Goal: Book appointment/travel/reservation

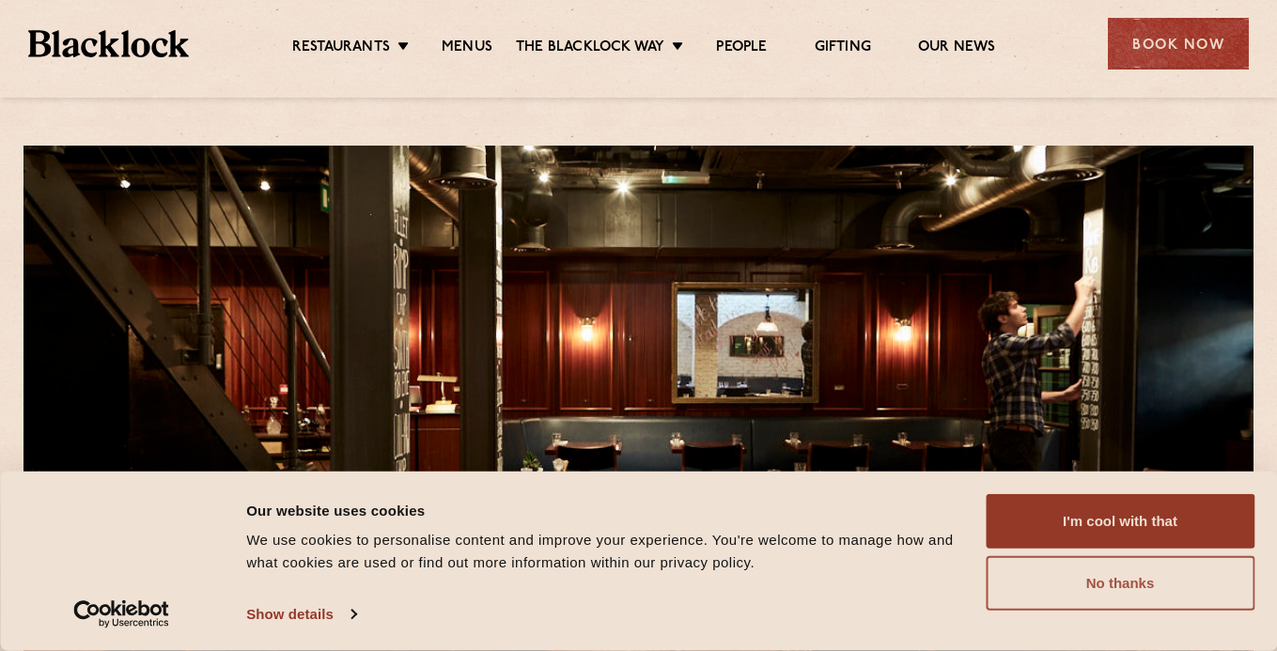
click at [1092, 587] on button "No thanks" at bounding box center [1120, 583] width 269 height 55
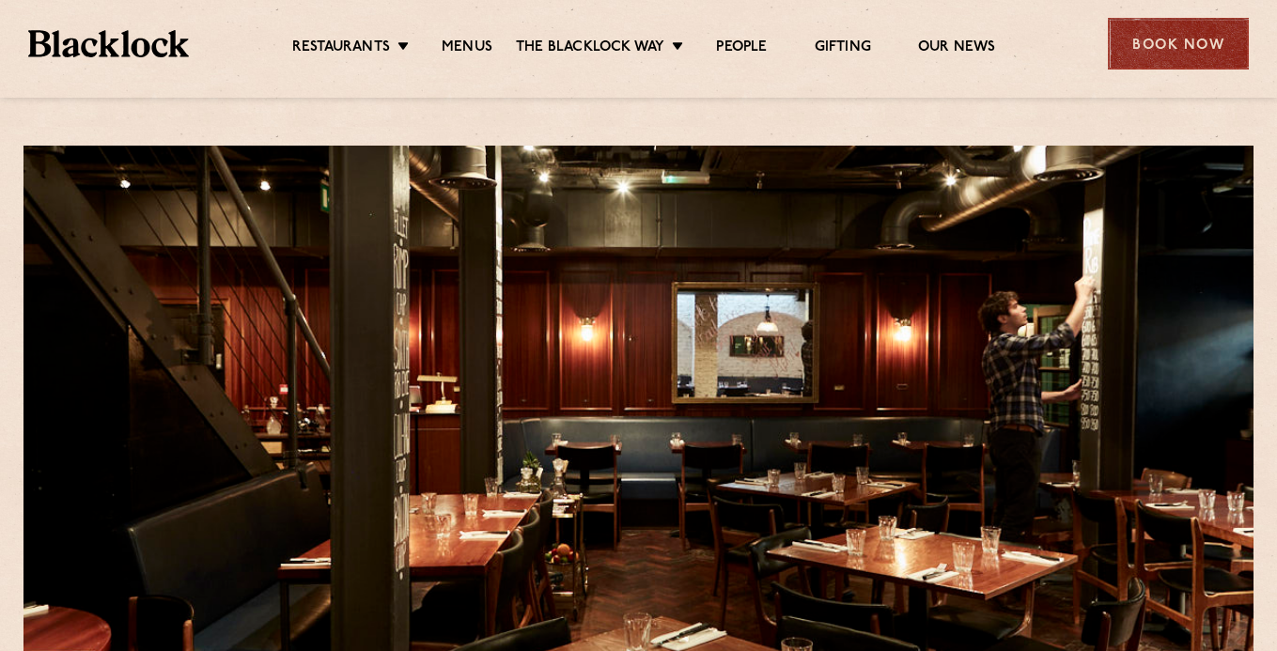
click at [1139, 62] on div "Book Now" at bounding box center [1178, 44] width 141 height 52
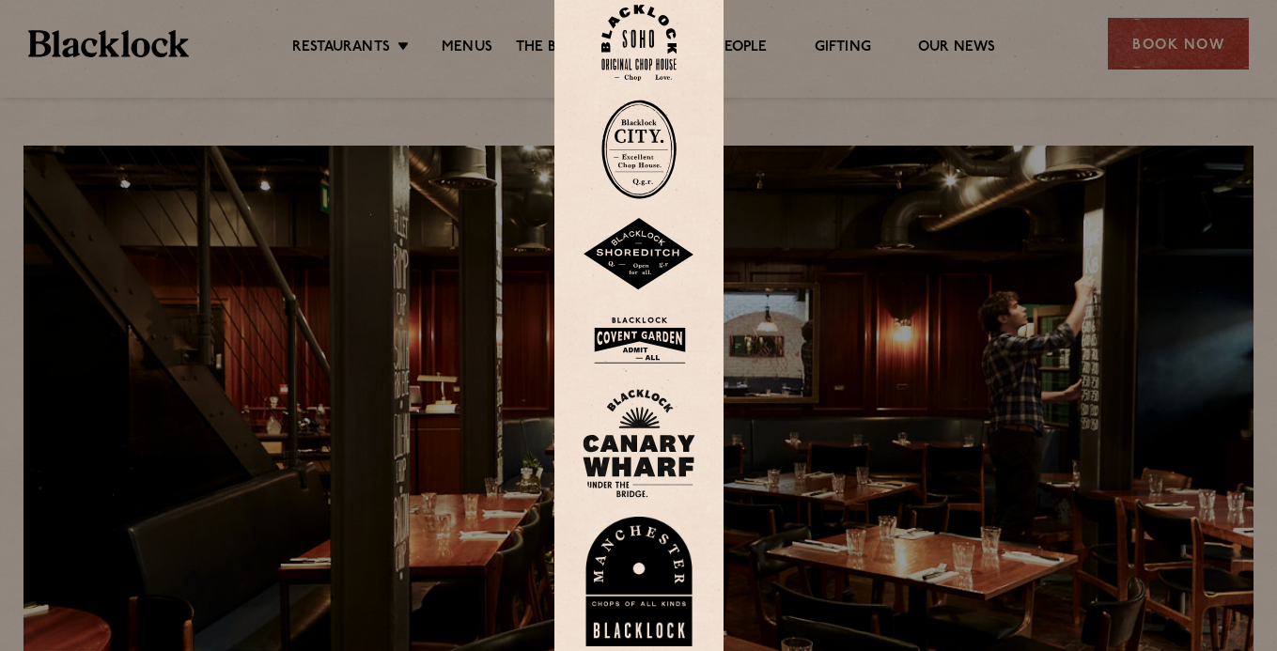
click at [655, 51] on img at bounding box center [638, 43] width 75 height 76
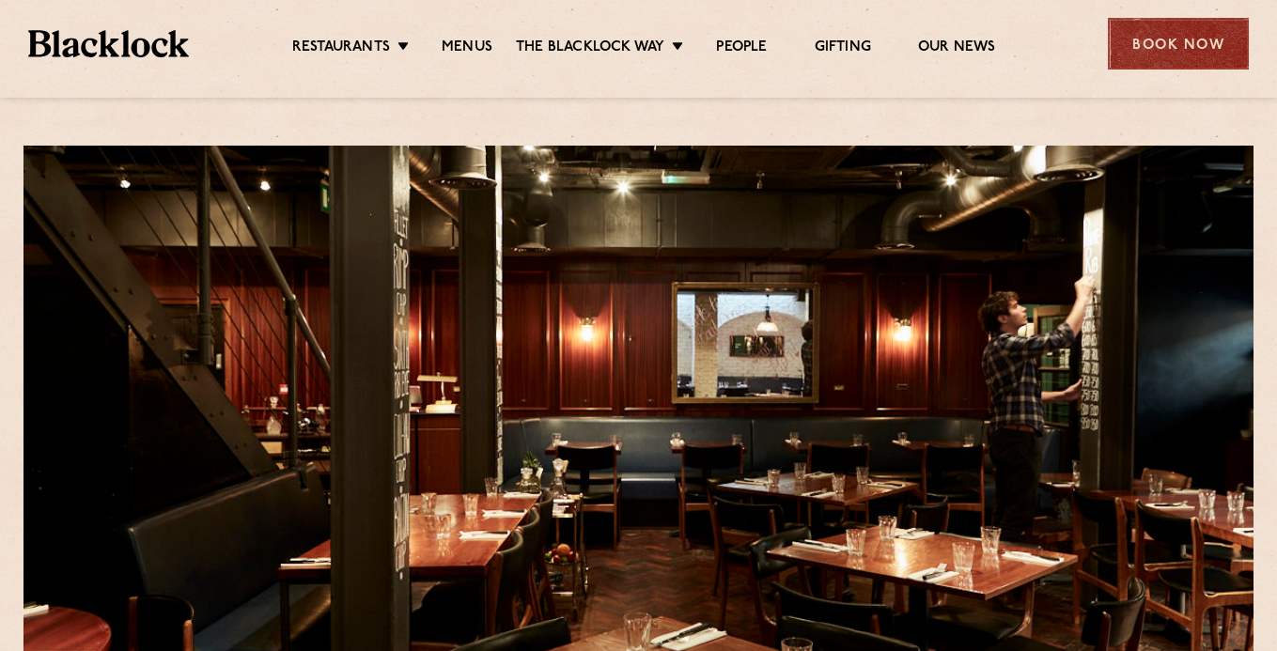
click at [1168, 54] on div "Book Now" at bounding box center [1178, 44] width 141 height 52
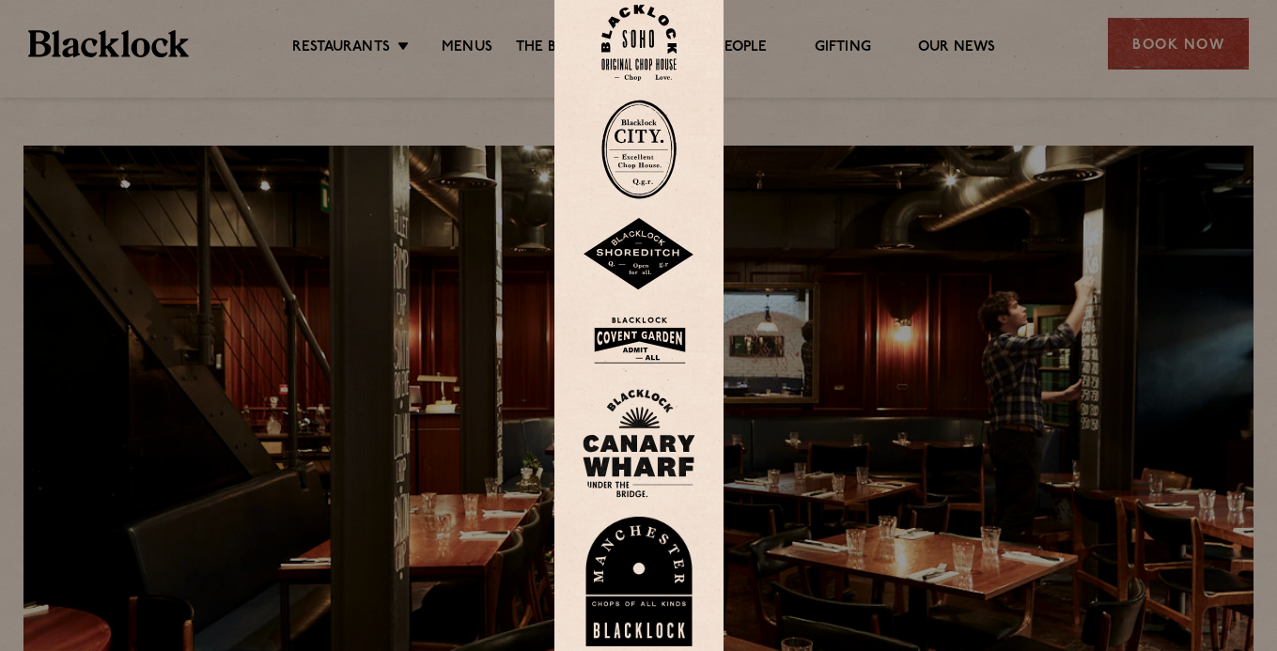
click at [661, 337] on img at bounding box center [639, 340] width 113 height 61
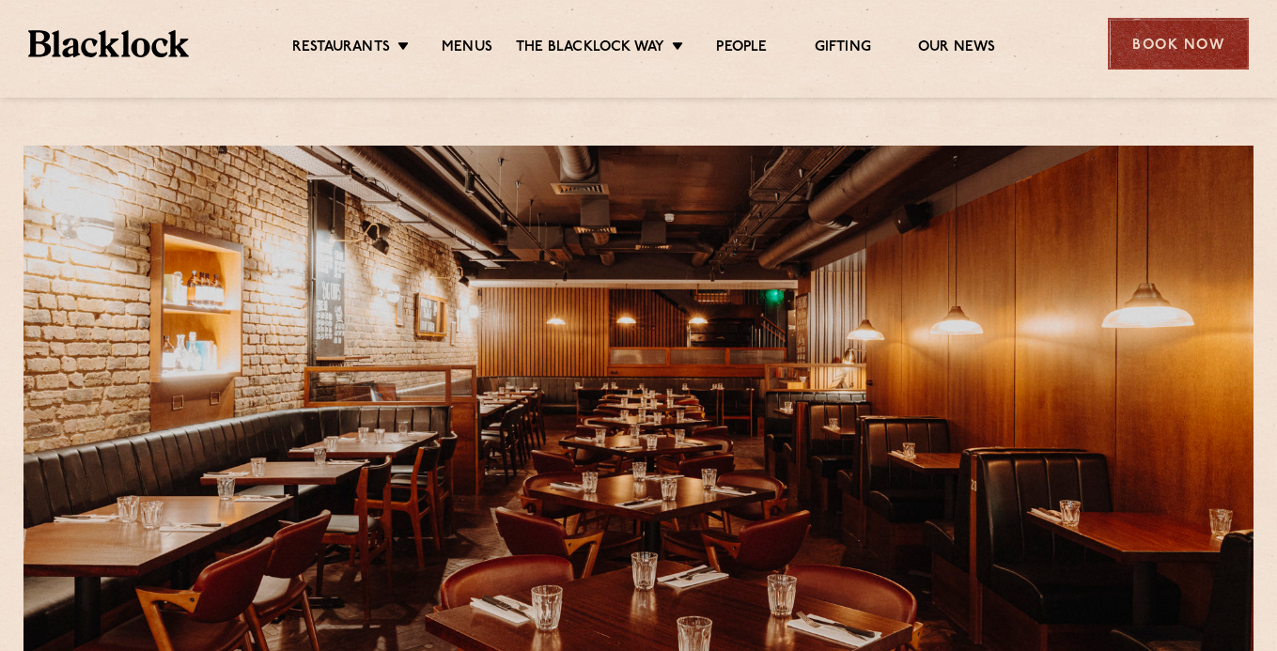
click at [1175, 62] on div "Book Now" at bounding box center [1178, 44] width 141 height 52
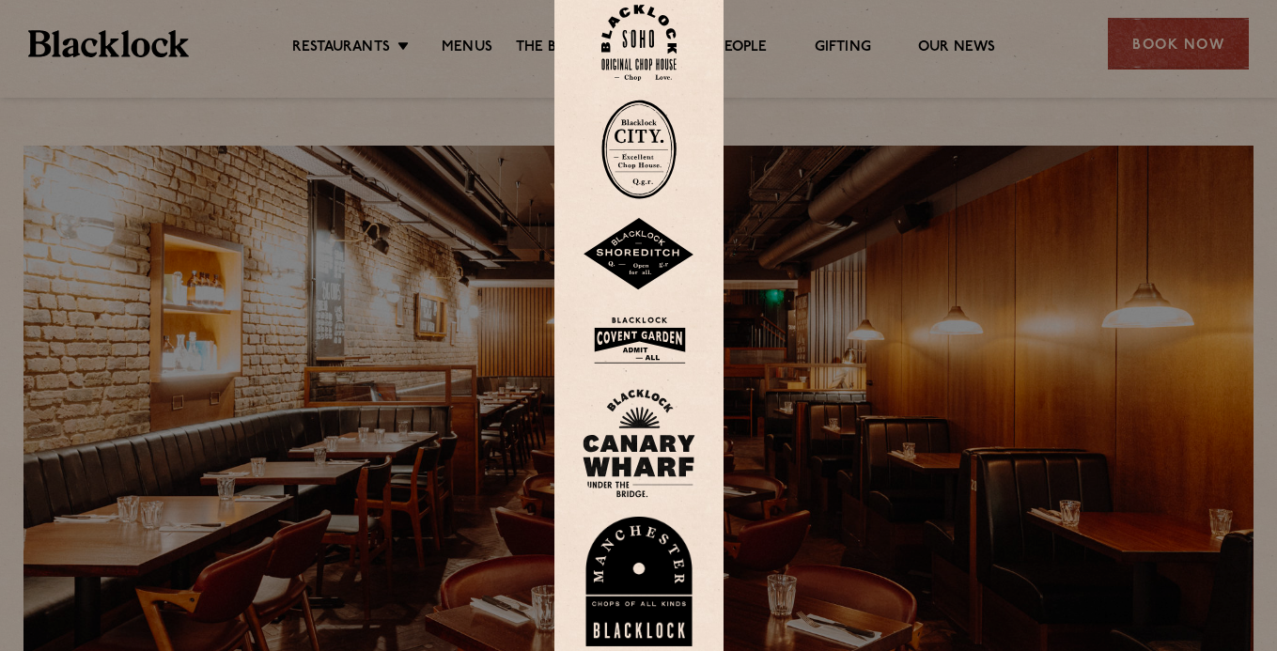
scroll to position [34, 0]
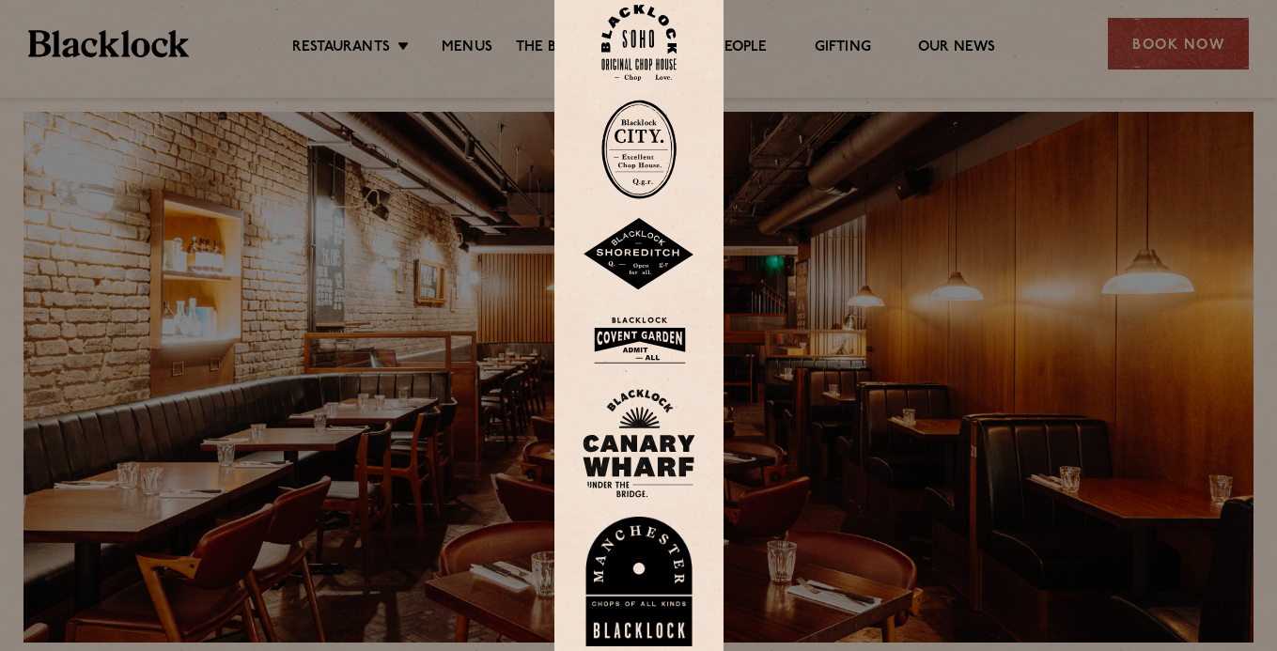
click at [637, 251] on img at bounding box center [639, 254] width 113 height 73
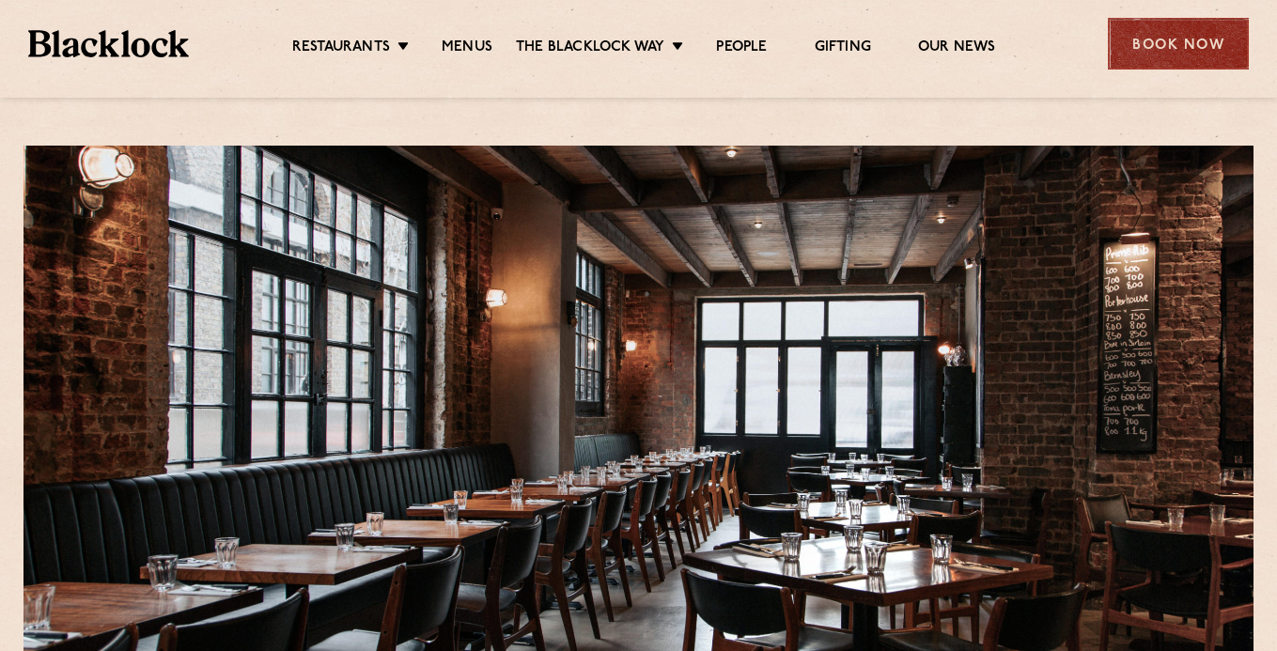
click at [1184, 54] on div "Book Now" at bounding box center [1178, 44] width 141 height 52
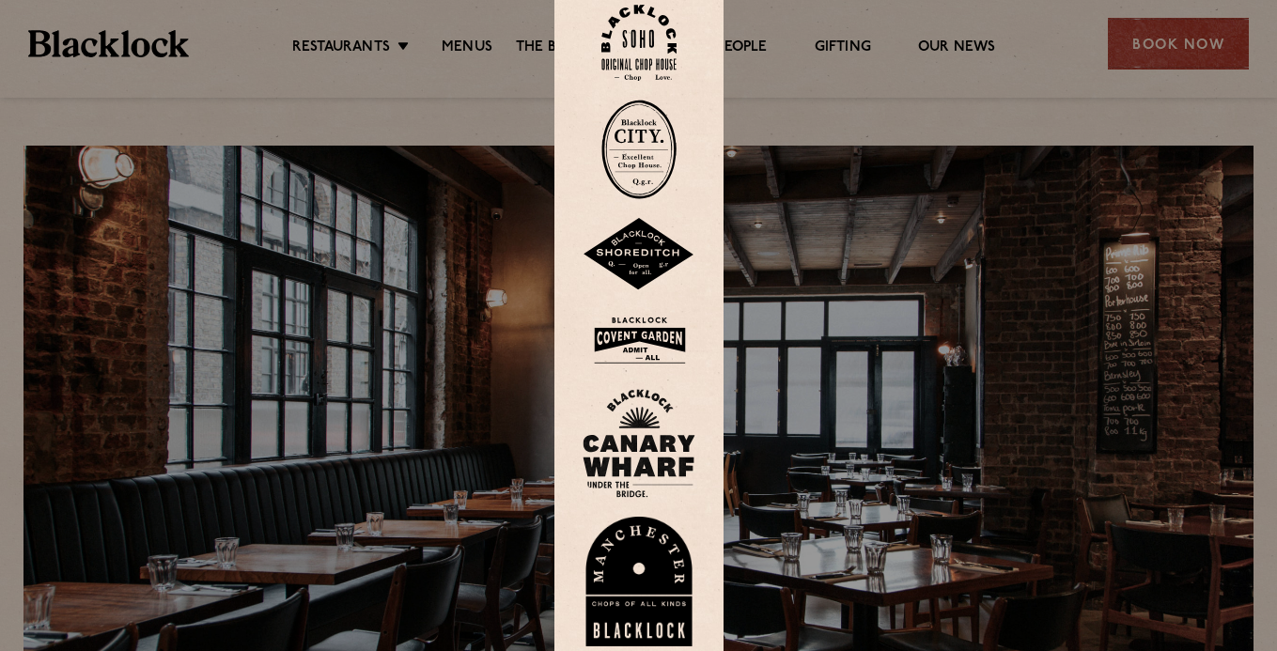
click at [645, 237] on img at bounding box center [639, 254] width 113 height 73
